Goal: Complete application form

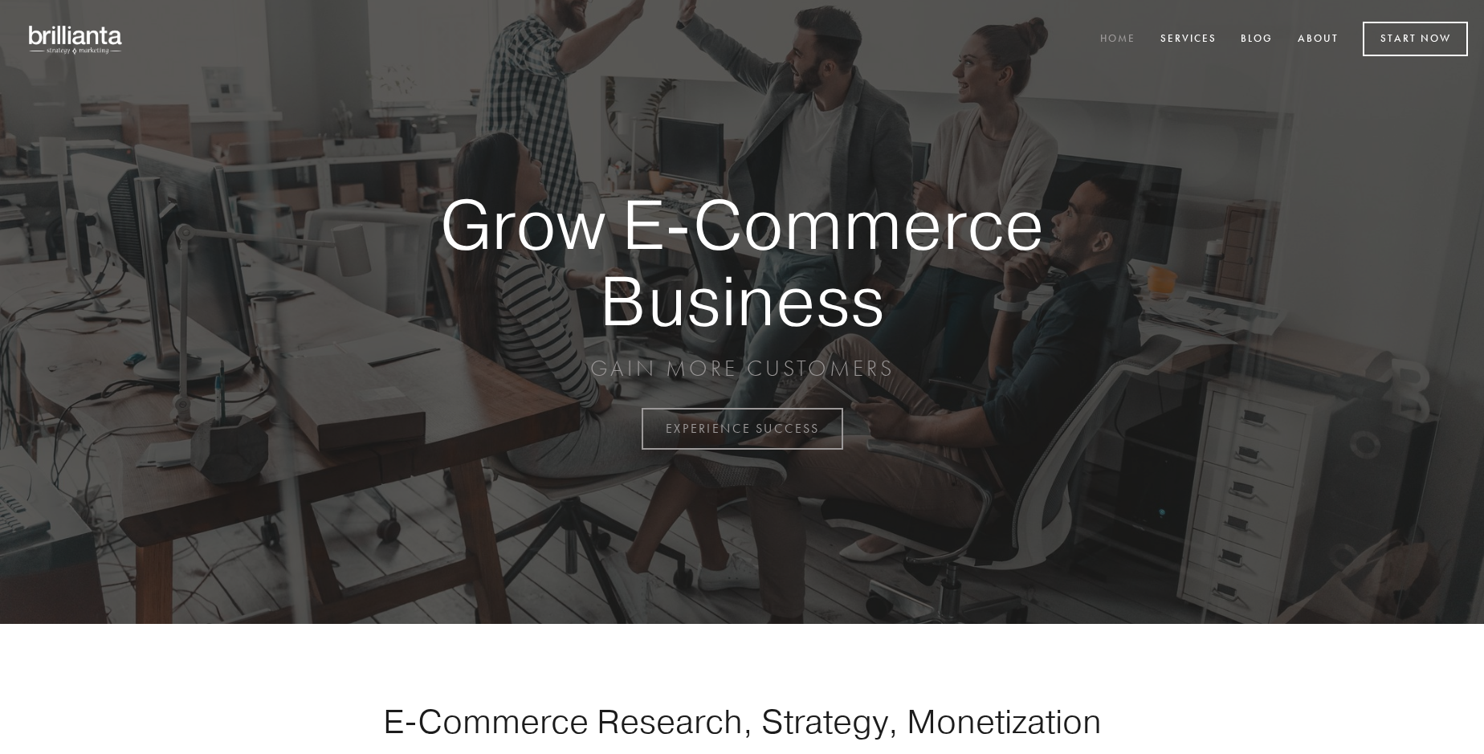
scroll to position [4209, 0]
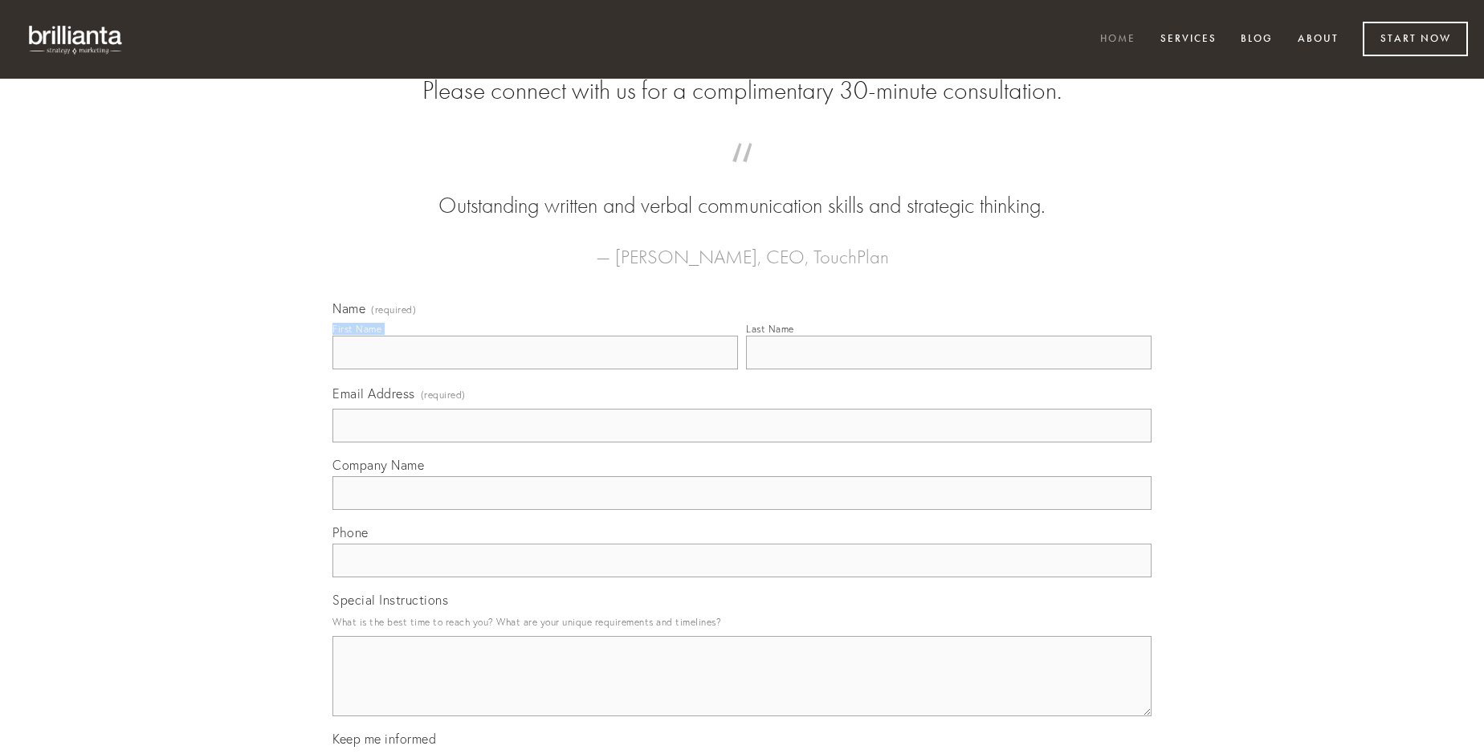
type input "[PERSON_NAME]"
click at [948, 369] on input "Last Name" at bounding box center [949, 353] width 406 height 34
type input "[PERSON_NAME]"
click at [742, 442] on input "Email Address (required)" at bounding box center [741, 426] width 819 height 34
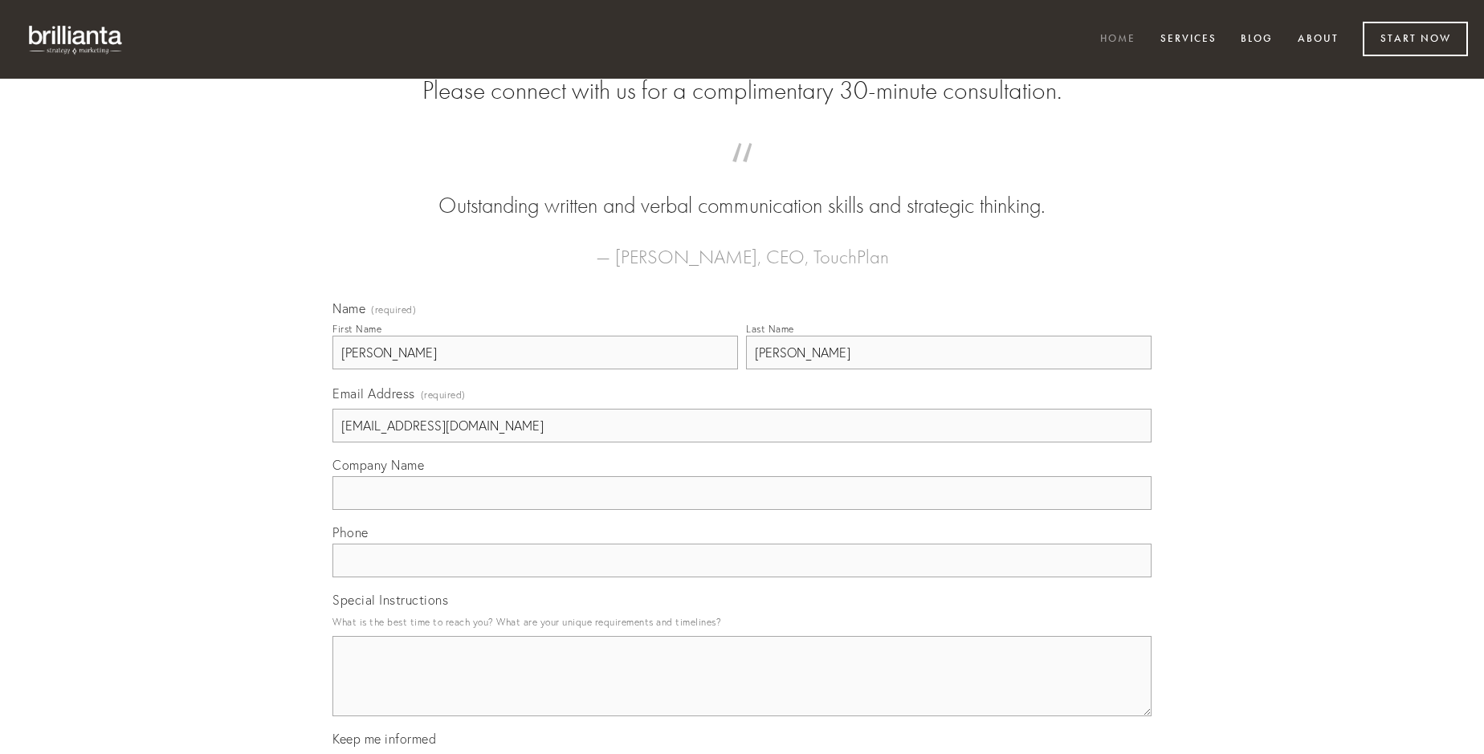
type input "[EMAIL_ADDRESS][DOMAIN_NAME]"
click at [742, 510] on input "Company Name" at bounding box center [741, 493] width 819 height 34
type input "thesaurus"
click at [742, 577] on input "text" at bounding box center [741, 561] width 819 height 34
click at [742, 691] on textarea "Special Instructions" at bounding box center [741, 676] width 819 height 80
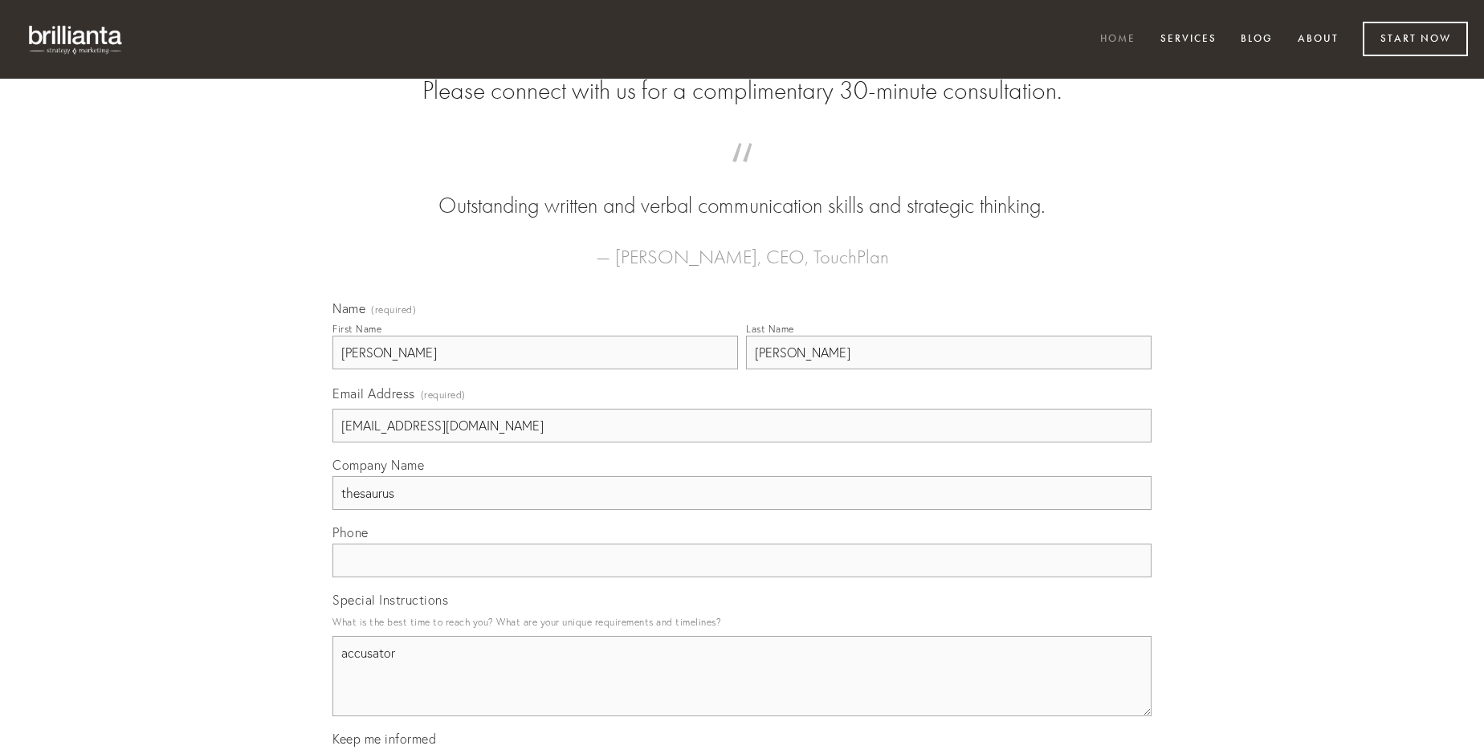
type textarea "accusator"
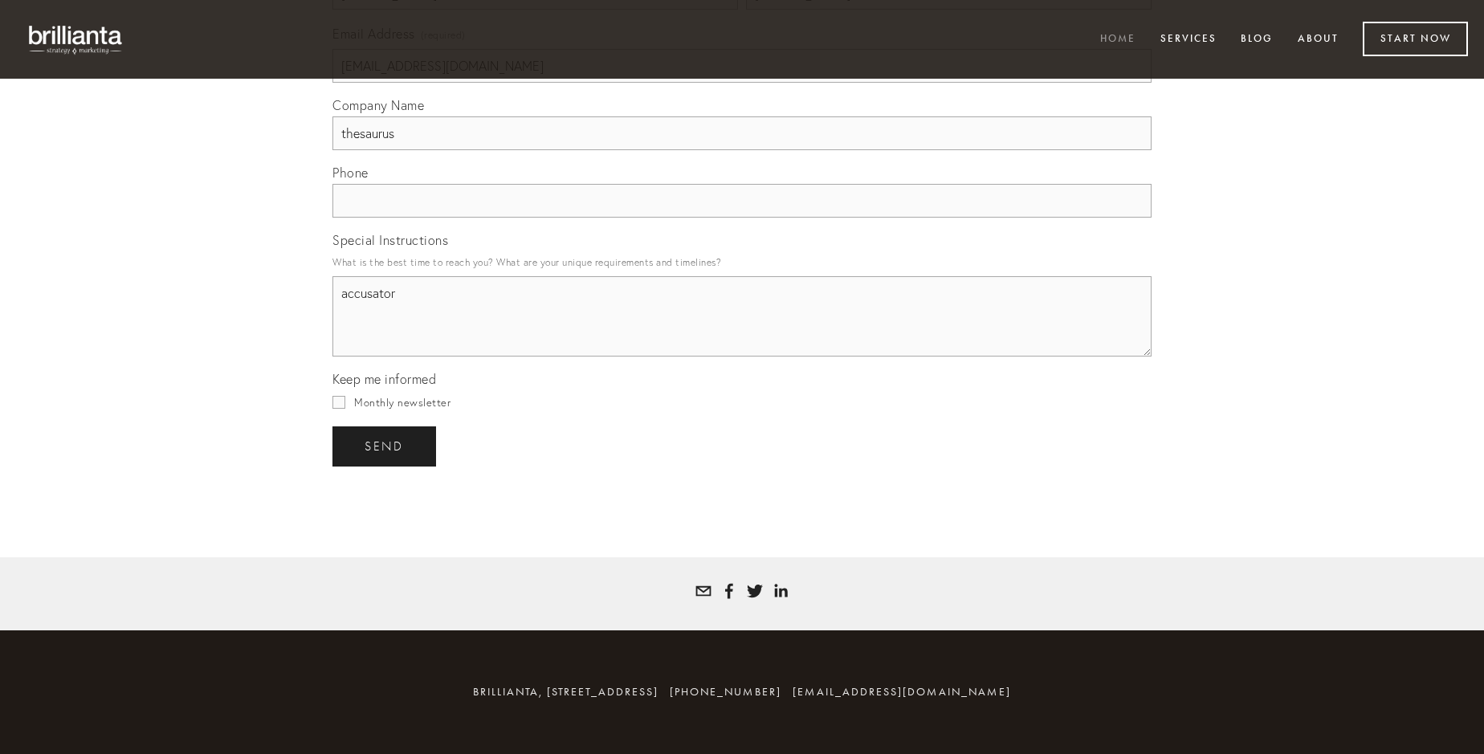
click at [385, 446] on span "send" at bounding box center [384, 446] width 39 height 14
